Goal: Transaction & Acquisition: Subscribe to service/newsletter

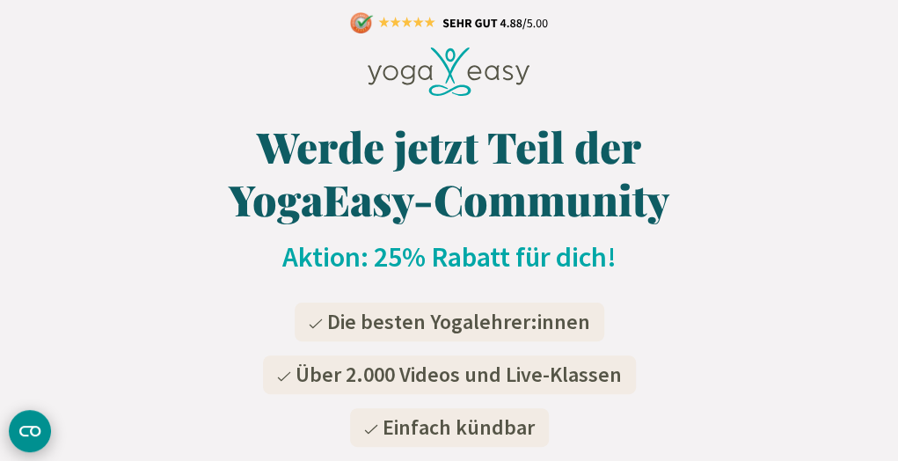
click at [33, 435] on icon "CMP-Widget öffnen" at bounding box center [29, 430] width 21 height 11
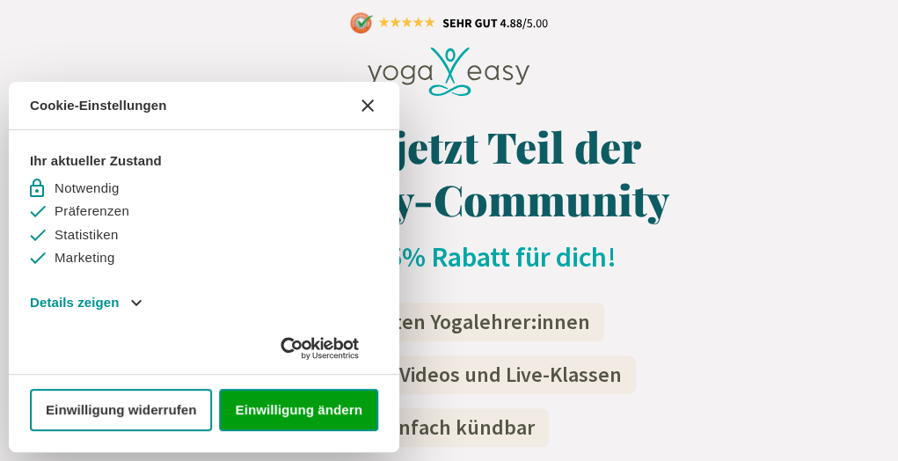
click at [373, 107] on icon "[#WIDGET_ICON_CROSS#]" at bounding box center [367, 105] width 12 height 12
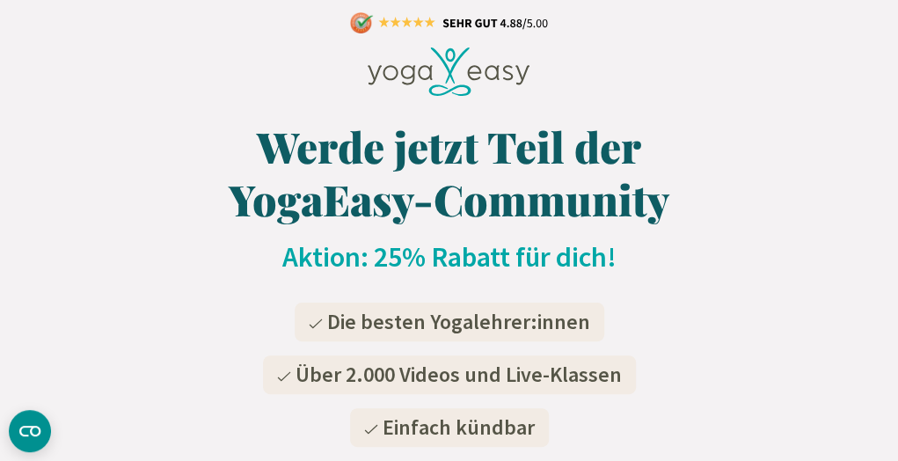
click at [459, 34] on div at bounding box center [449, 23] width 898 height 28
click at [450, 68] on icon at bounding box center [448, 71] width 163 height 49
